Goal: Information Seeking & Learning: Learn about a topic

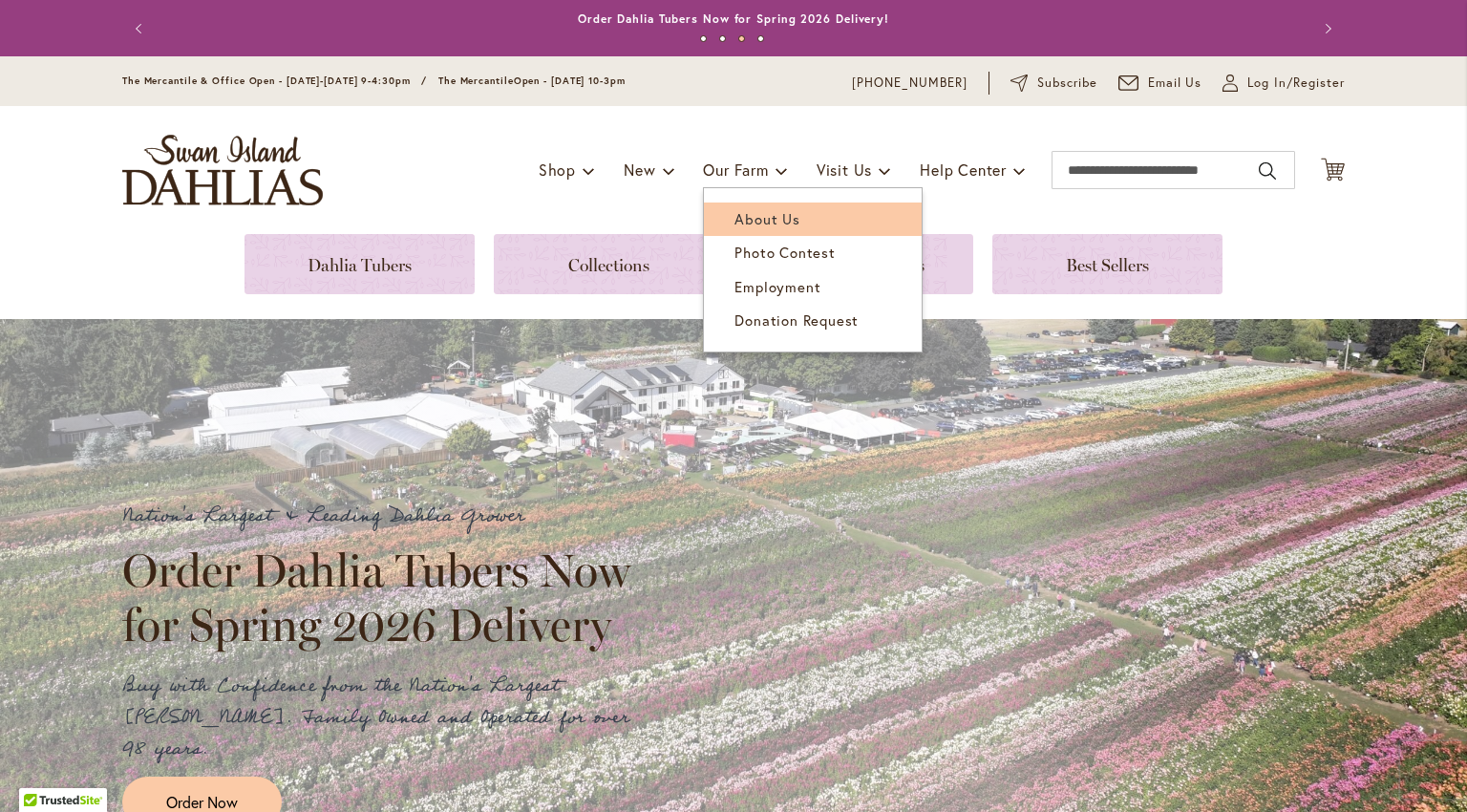
click at [755, 215] on span "About Us" at bounding box center [767, 218] width 65 height 19
